Goal: Find specific page/section: Find specific page/section

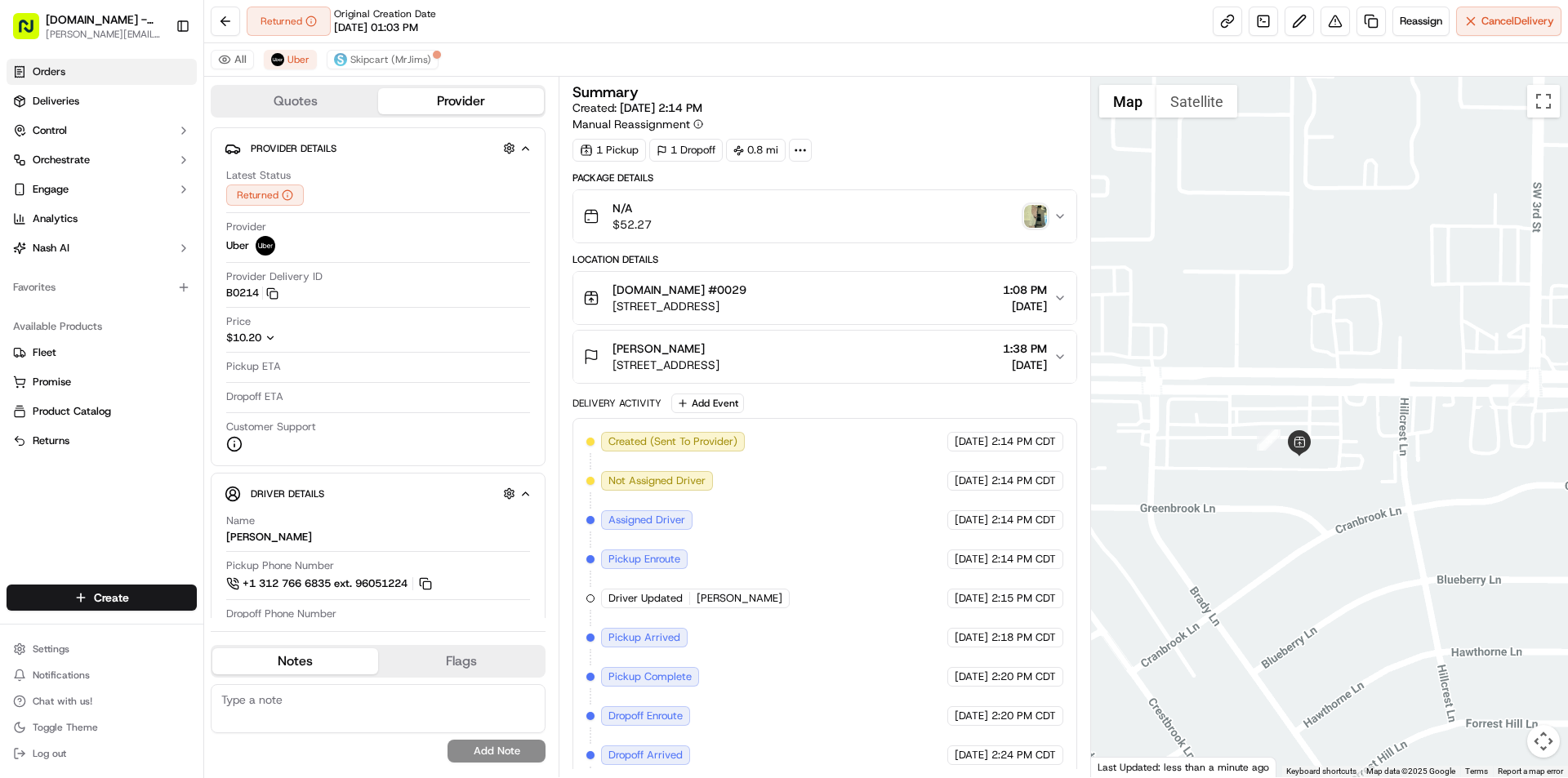
click at [47, 74] on span "Orders" at bounding box center [48, 72] width 32 height 15
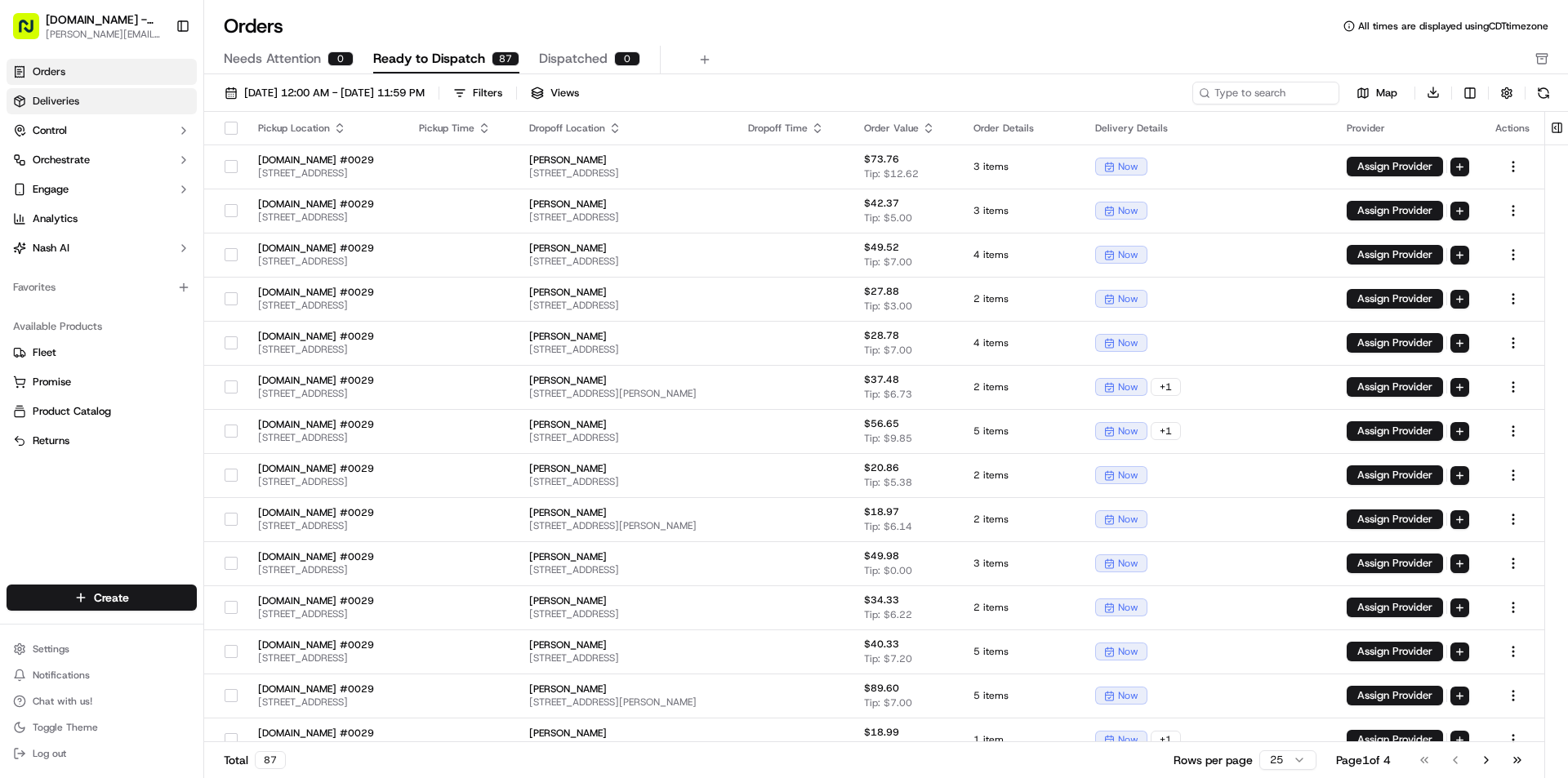
click at [76, 102] on span "Deliveries" at bounding box center [56, 101] width 47 height 15
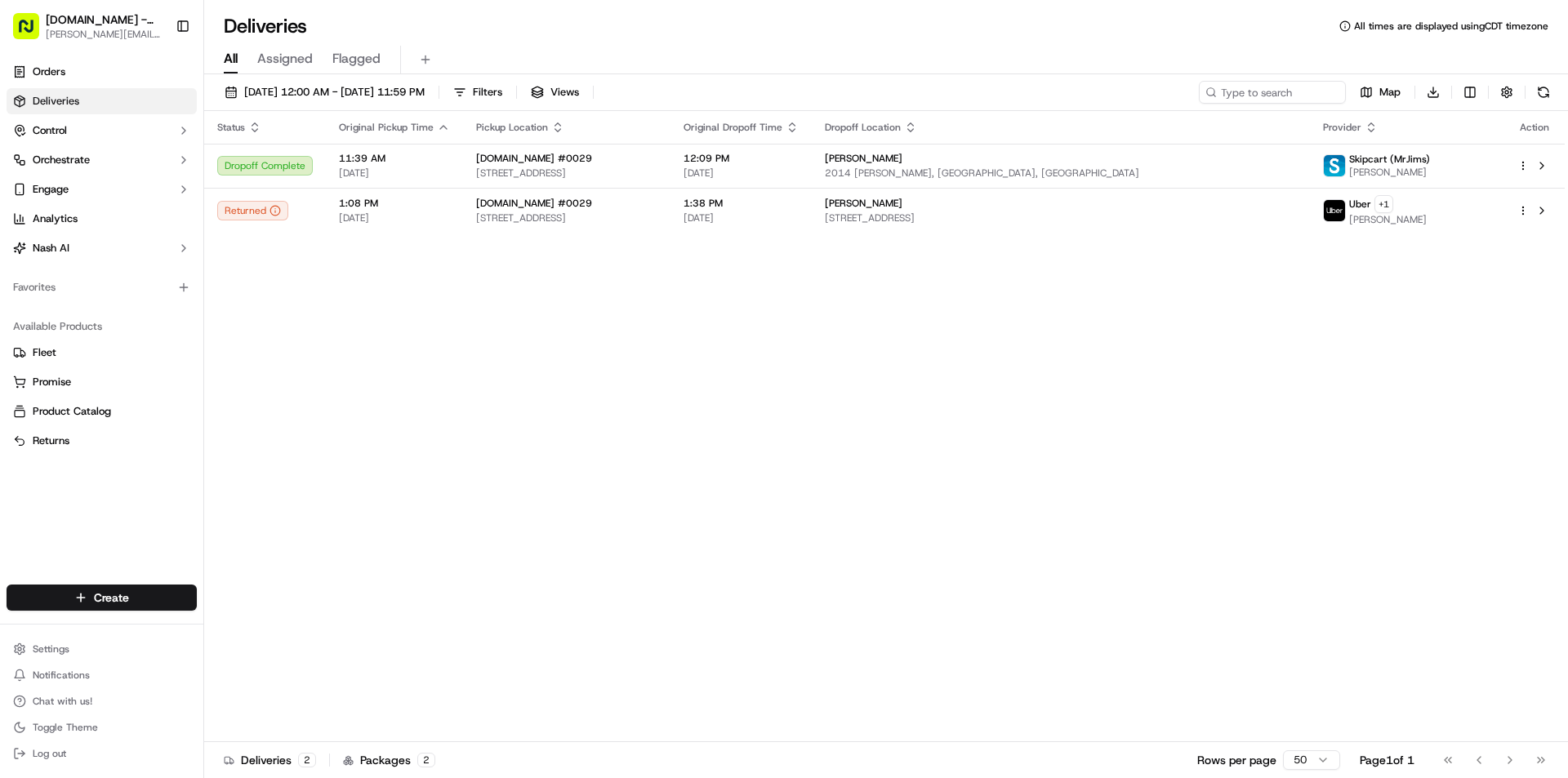
click at [67, 105] on span "Deliveries" at bounding box center [56, 101] width 47 height 15
